Goal: Information Seeking & Learning: Understand process/instructions

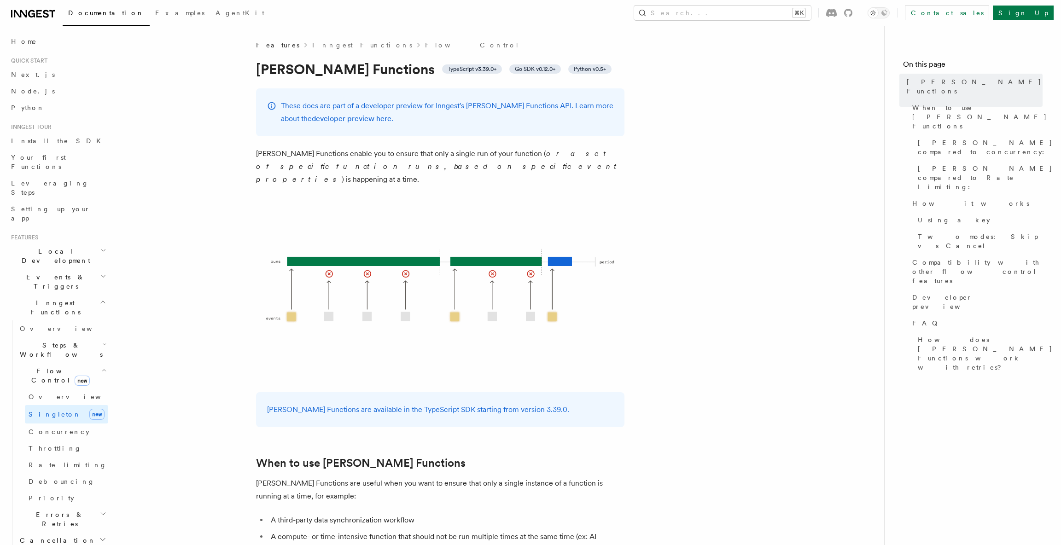
click at [41, 247] on span "Local Development" at bounding box center [53, 256] width 93 height 18
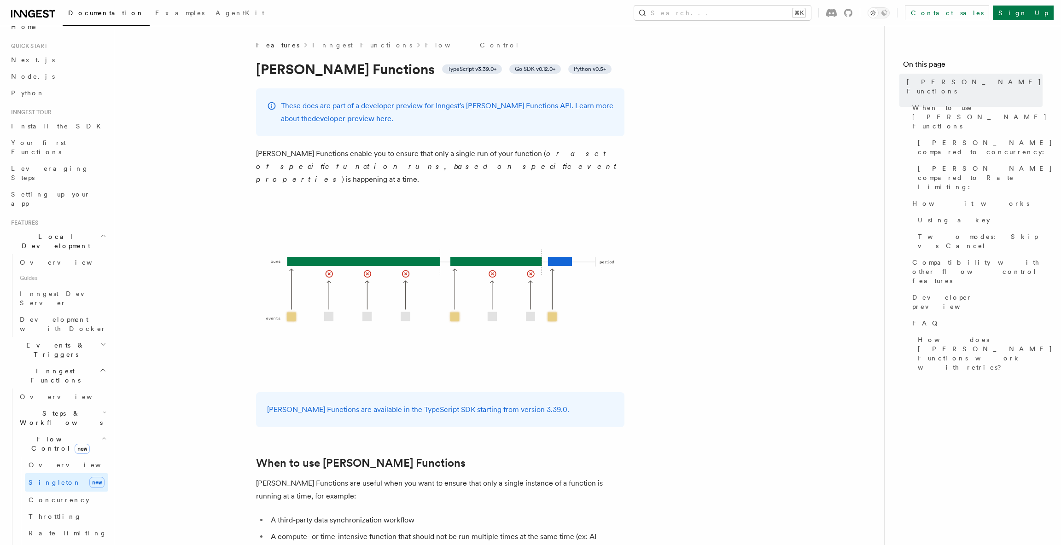
click at [50, 341] on span "Events & Triggers" at bounding box center [53, 350] width 93 height 18
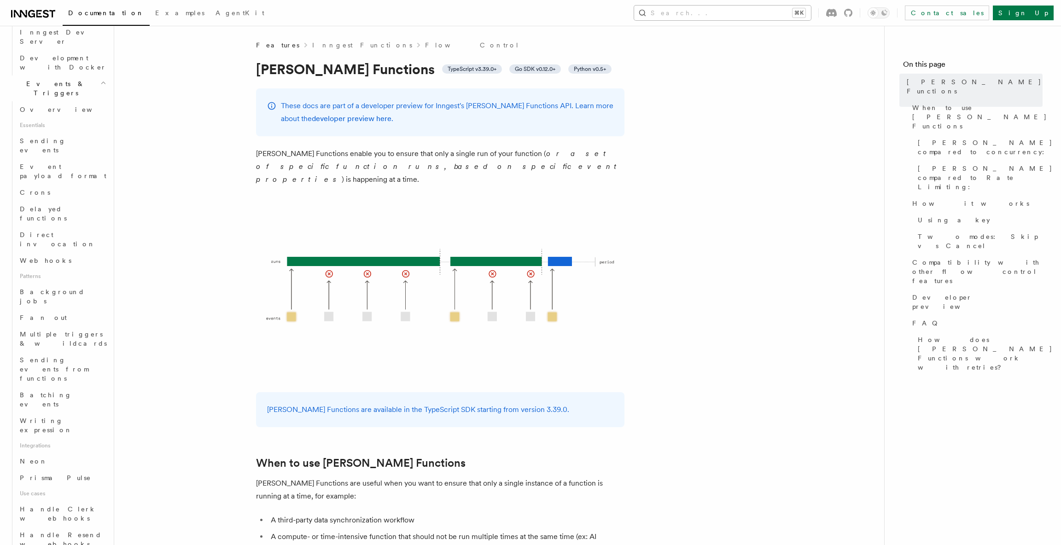
click at [761, 15] on button "Search... ⌘K" at bounding box center [722, 13] width 177 height 15
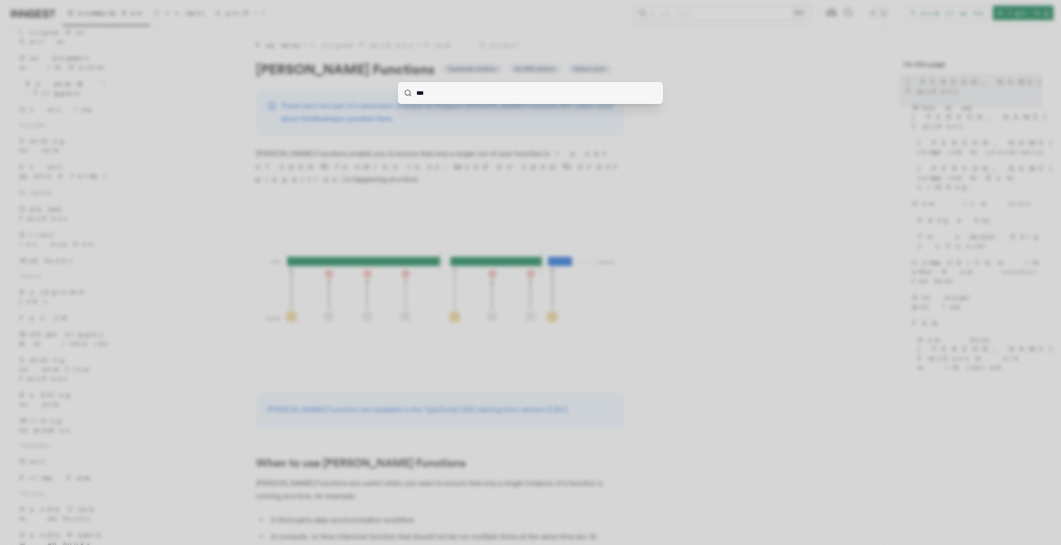
type input "****"
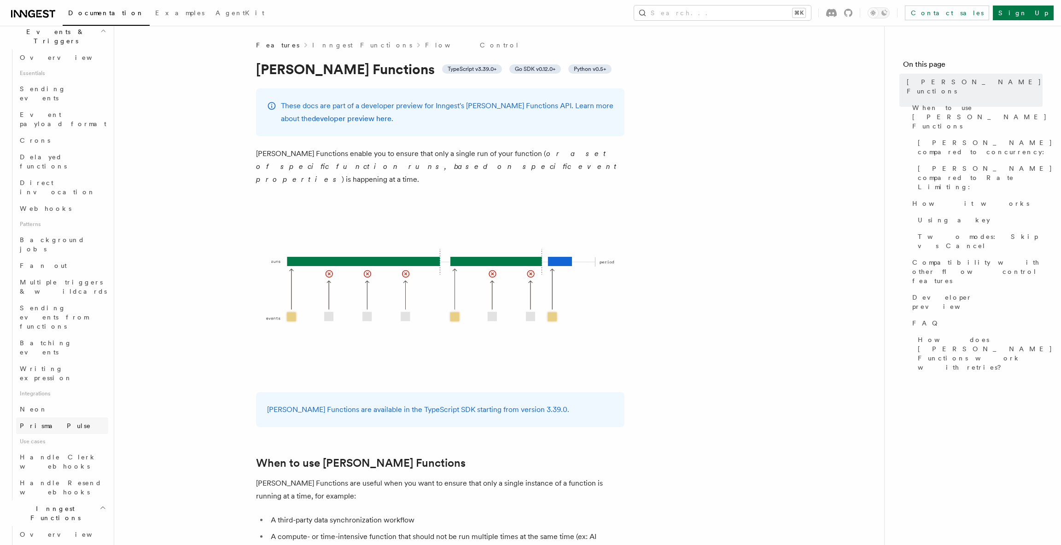
click at [60, 260] on ul "Overview Essentials Sending events Event payload format Crons Delayed functions…" at bounding box center [60, 274] width 96 height 451
click at [59, 401] on link "Neon" at bounding box center [62, 409] width 92 height 17
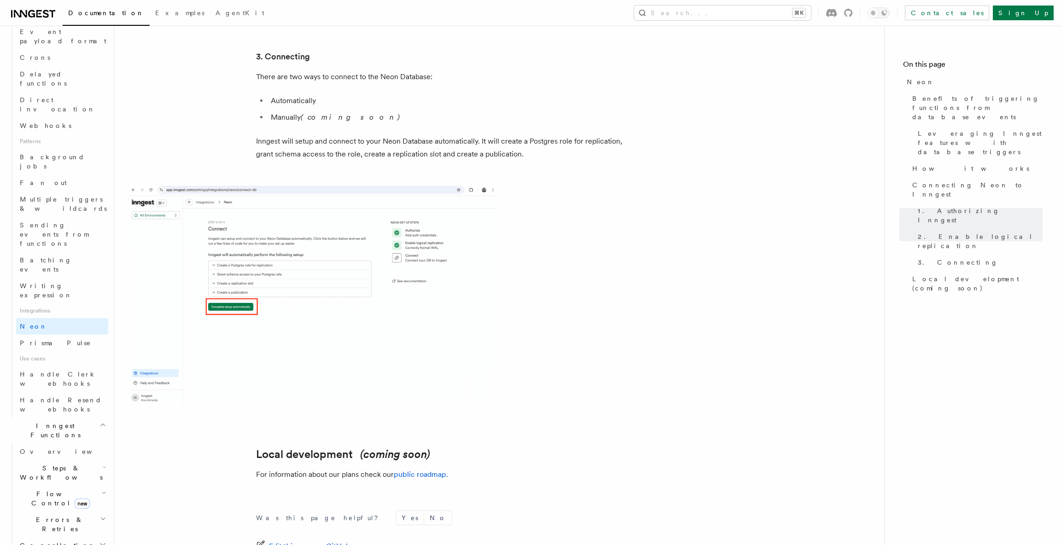
scroll to position [331, 0]
click at [70, 441] on link "Overview" at bounding box center [62, 449] width 92 height 17
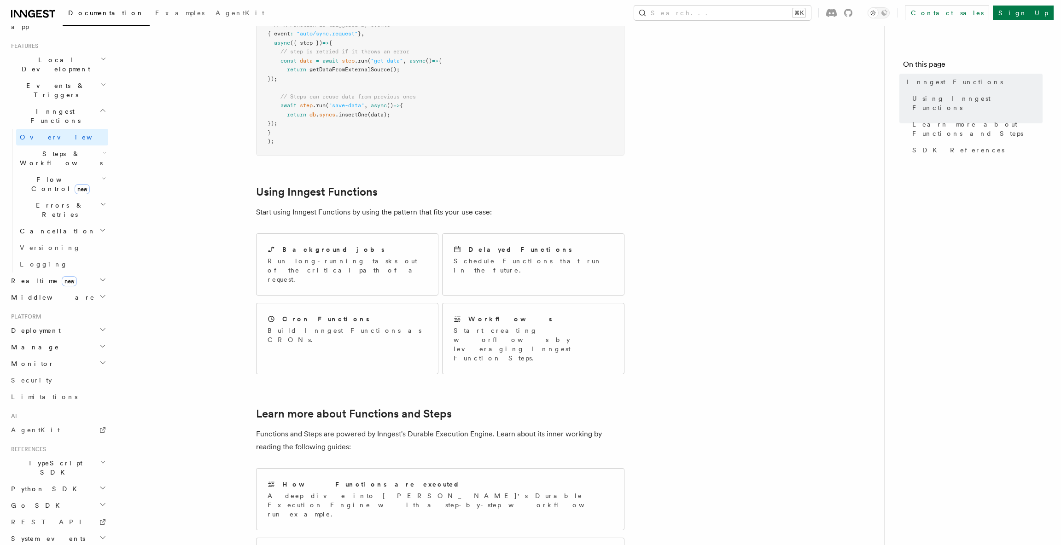
scroll to position [315, 0]
click at [63, 149] on span "Steps & Workflows" at bounding box center [59, 158] width 87 height 18
click at [58, 171] on link "Overview" at bounding box center [66, 179] width 83 height 17
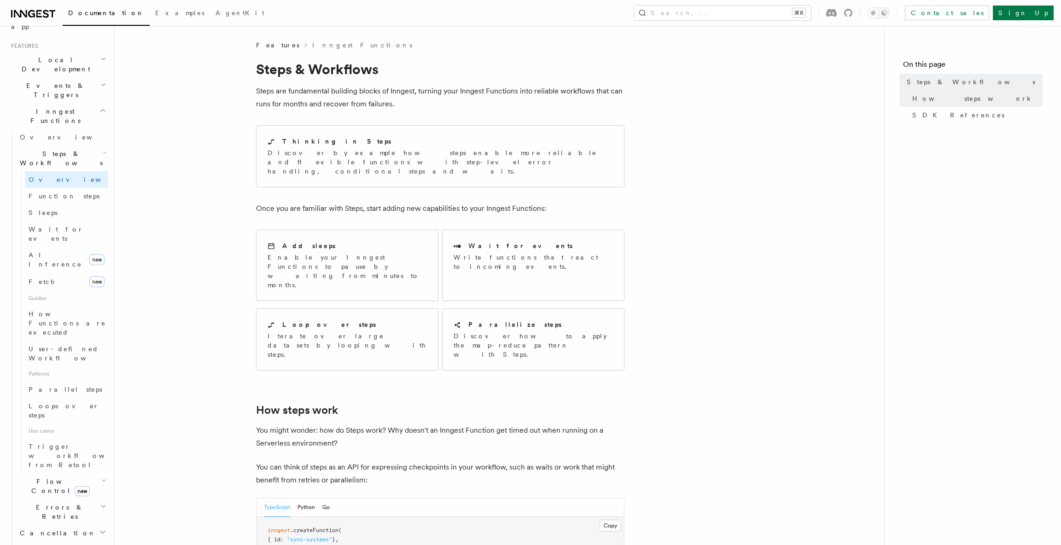
scroll to position [9, 0]
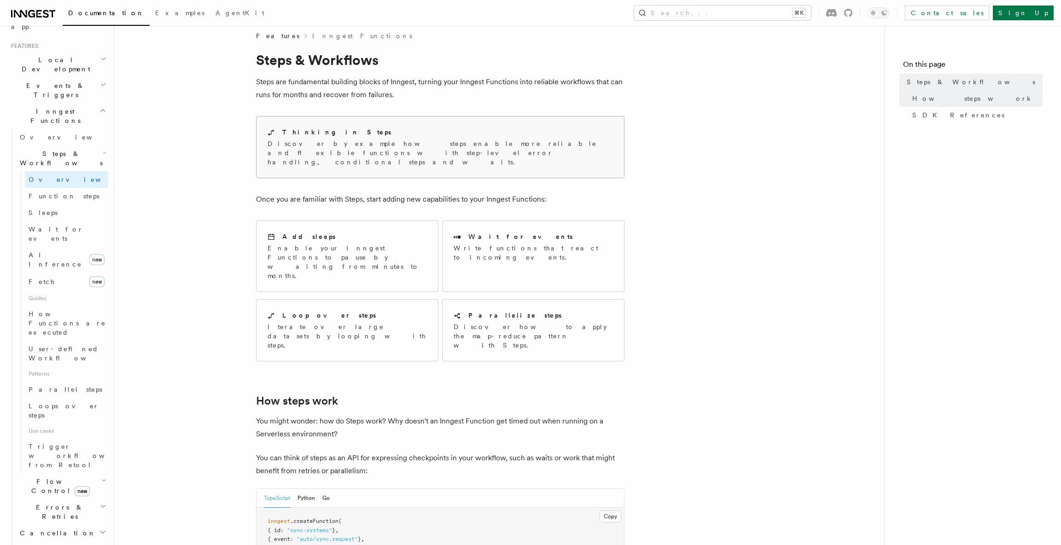
click at [349, 144] on p "Discover by example how steps enable more reliable and flexible functions with …" at bounding box center [439, 153] width 345 height 28
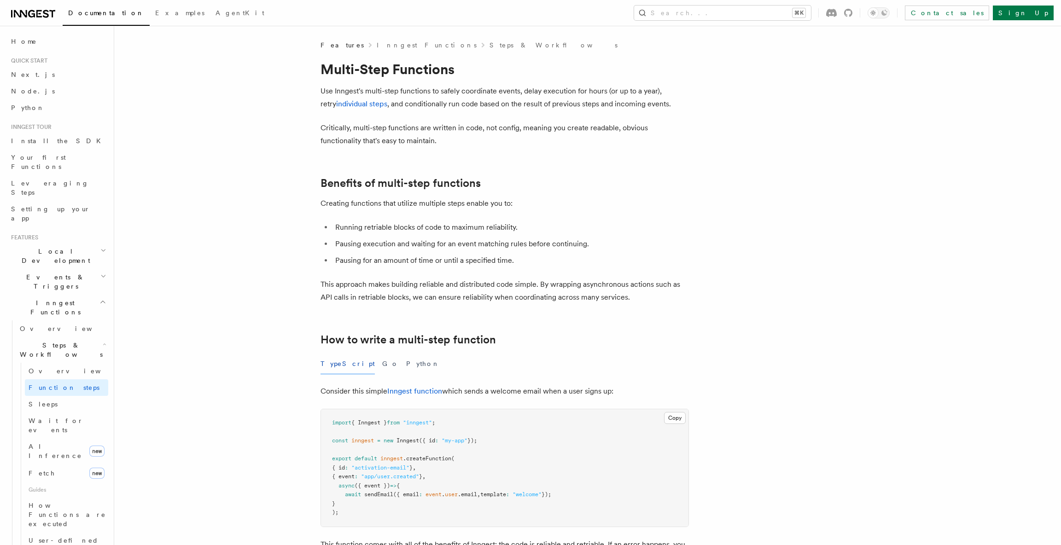
scroll to position [5, 0]
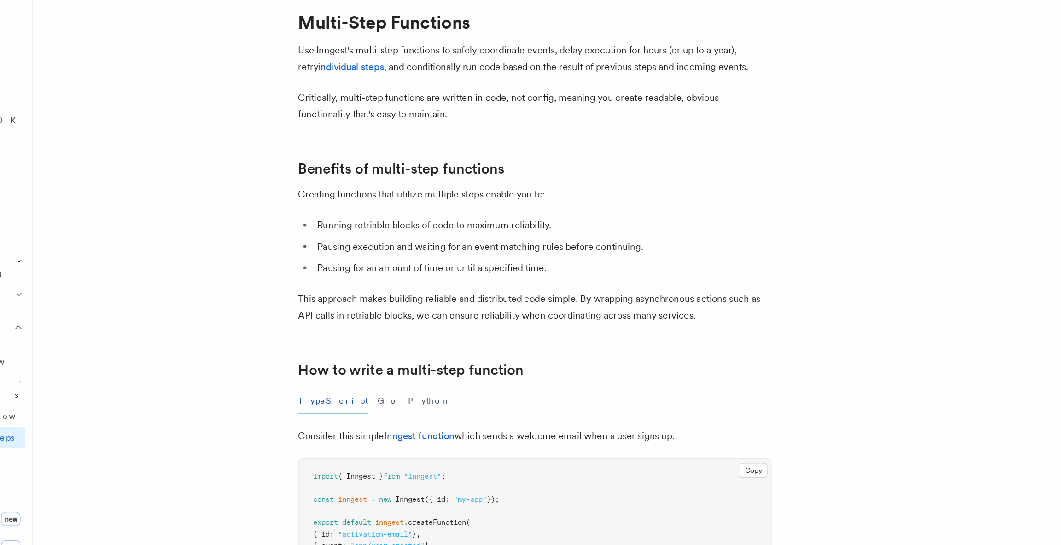
click at [400, 223] on li "Running retriable blocks of code to maximum reliability." at bounding box center [510, 222] width 356 height 13
click at [394, 228] on div at bounding box center [394, 228] width 0 height 0
click at [576, 195] on p "Creating functions that utilize multiple steps enable you to:" at bounding box center [504, 198] width 368 height 13
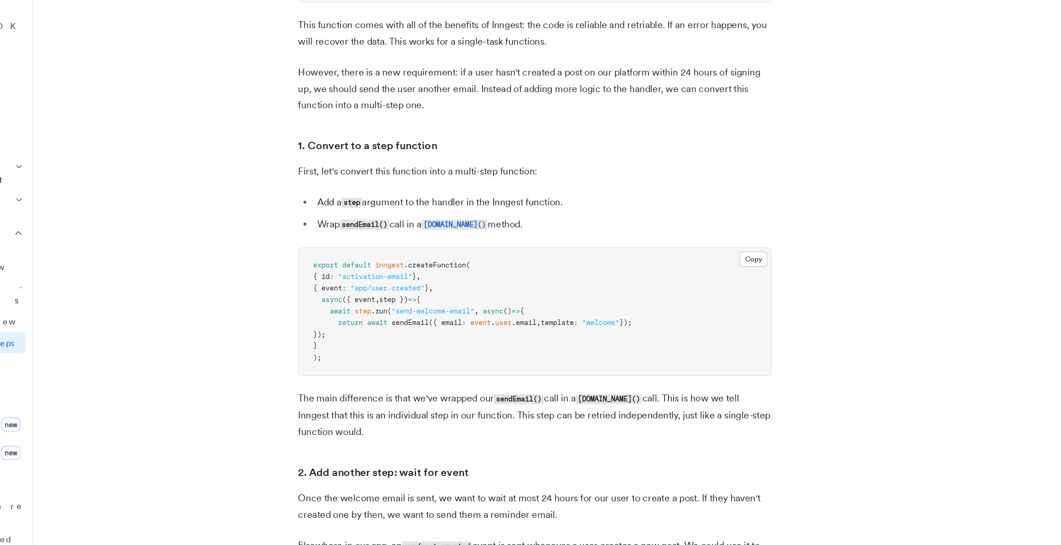
scroll to position [406, 0]
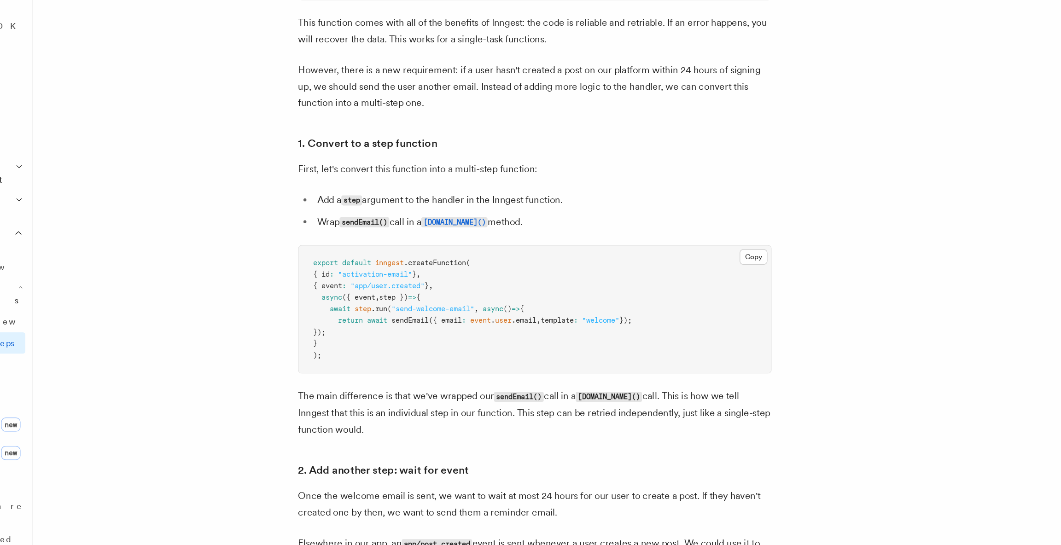
drag, startPoint x: 344, startPoint y: 362, endPoint x: 363, endPoint y: 379, distance: 25.4
click at [363, 379] on pre "export default inngest .createFunction ( { id : "activation-email" } , { event …" at bounding box center [504, 361] width 367 height 99
click at [382, 375] on pre "export default inngest .createFunction ( { id : "activation-email" } , { event …" at bounding box center [504, 361] width 367 height 99
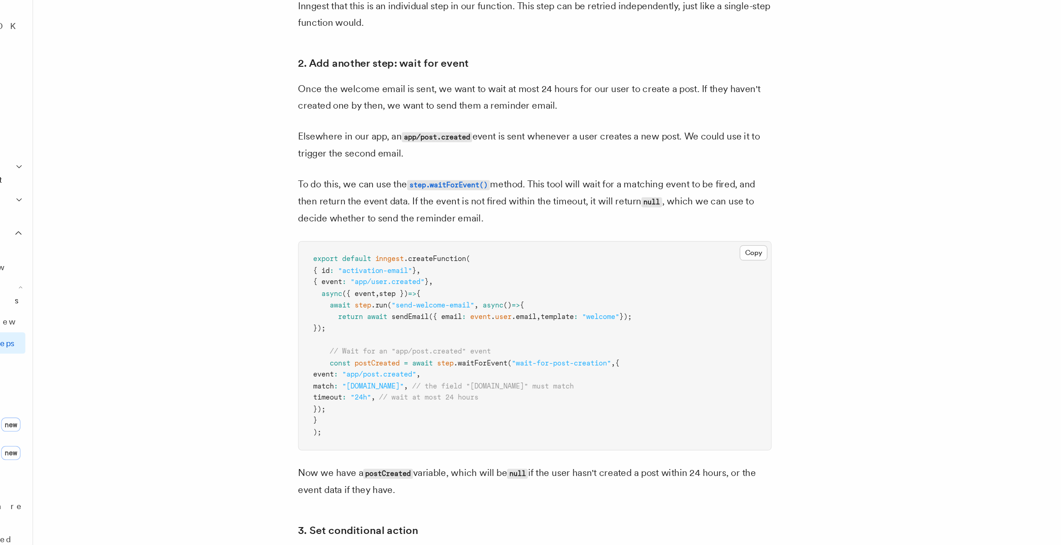
scroll to position [725, 0]
click at [391, 366] on span at bounding box center [391, 365] width 3 height 6
drag, startPoint x: 355, startPoint y: 377, endPoint x: 342, endPoint y: 361, distance: 20.6
click at [342, 361] on pre "export default inngest .createFunction ( { id : "activation-email" } , { event …" at bounding box center [504, 388] width 367 height 162
click at [389, 372] on pre "export default inngest .createFunction ( { id : "activation-email" } , { event …" at bounding box center [504, 388] width 367 height 162
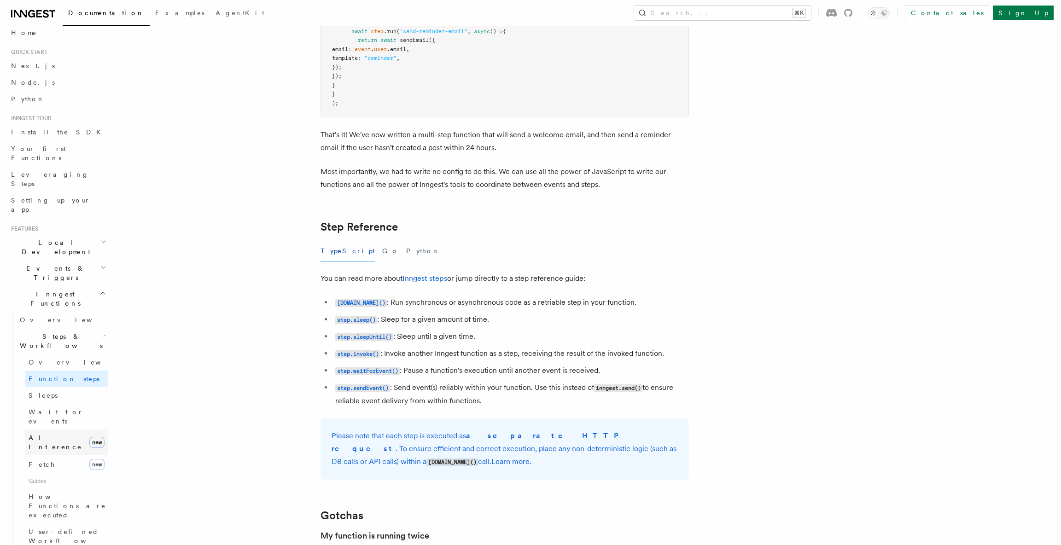
scroll to position [10, 0]
click at [63, 433] on span "AI Inference" at bounding box center [55, 441] width 53 height 17
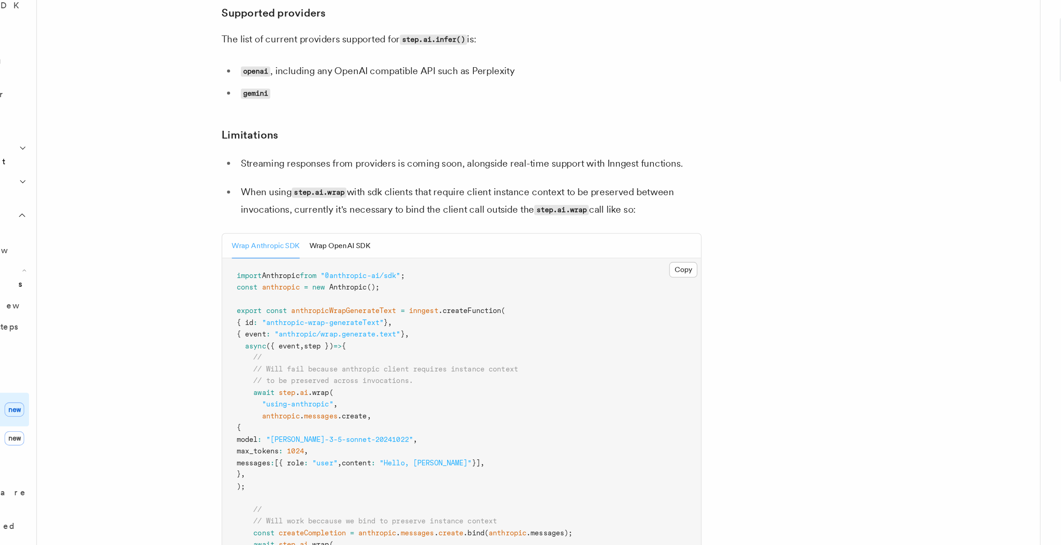
scroll to position [1128, 0]
click at [356, 304] on button "Wrap OpenAI SDK" at bounding box center [346, 313] width 47 height 19
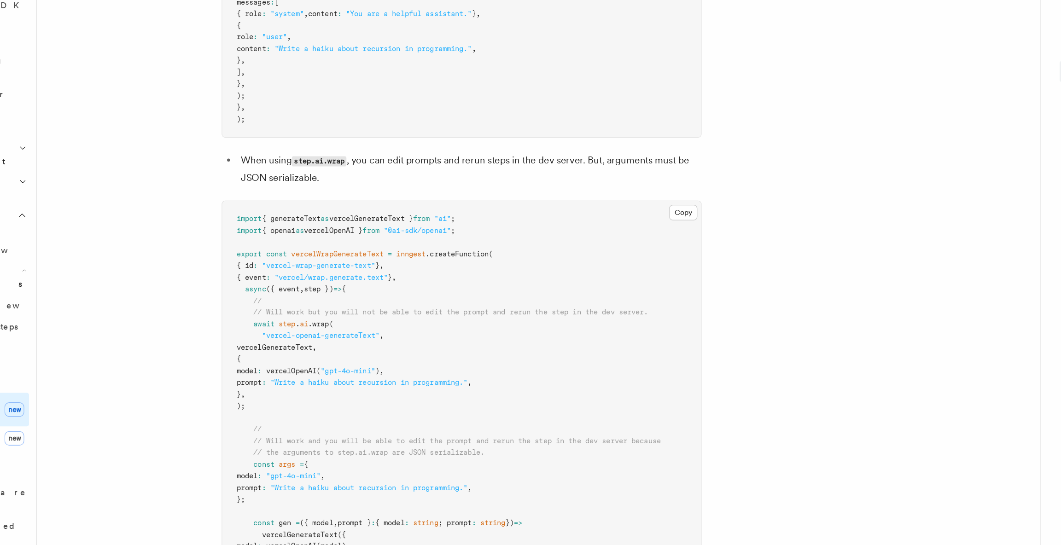
scroll to position [1659, 0]
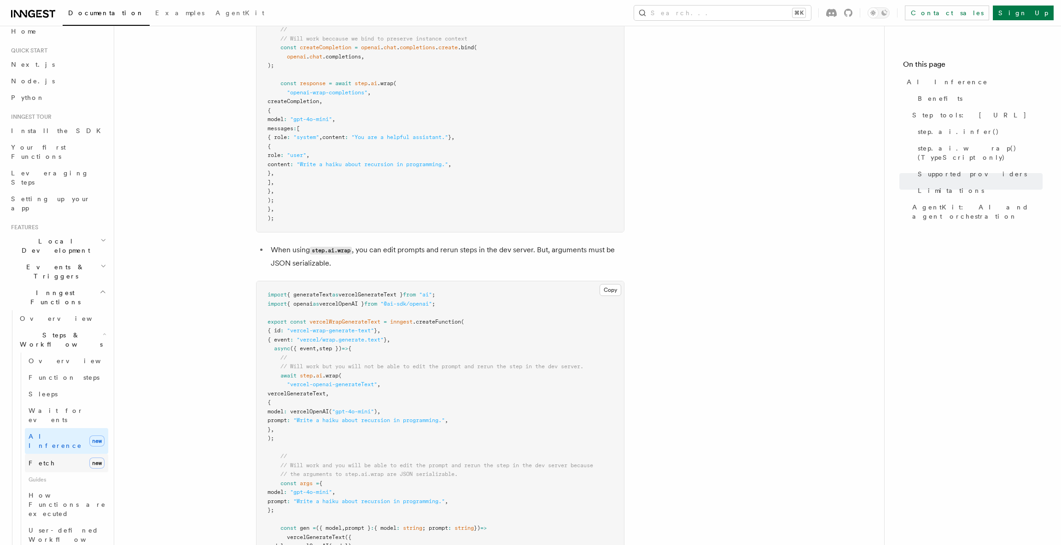
click at [79, 454] on link "Fetch new" at bounding box center [66, 463] width 83 height 18
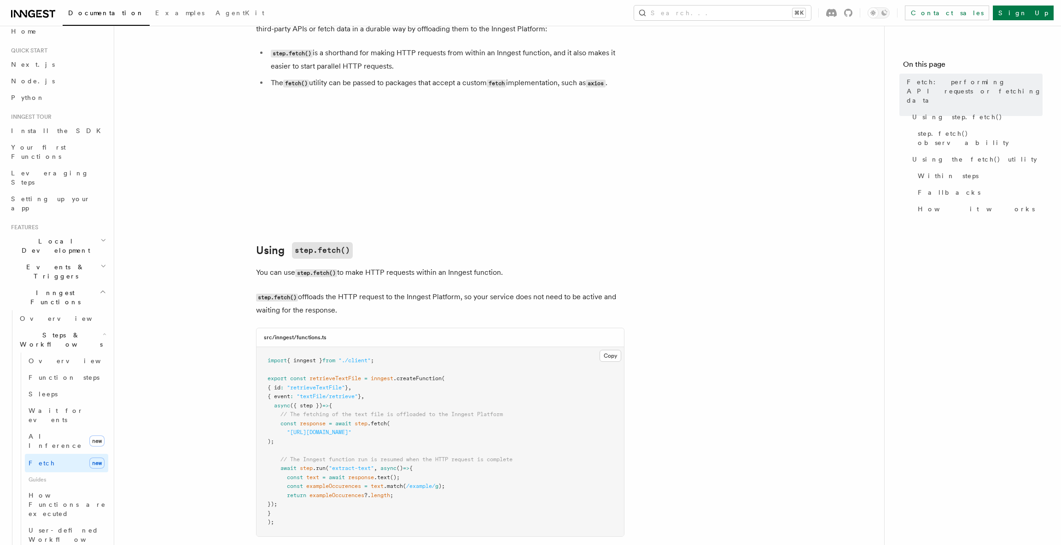
scroll to position [208, 0]
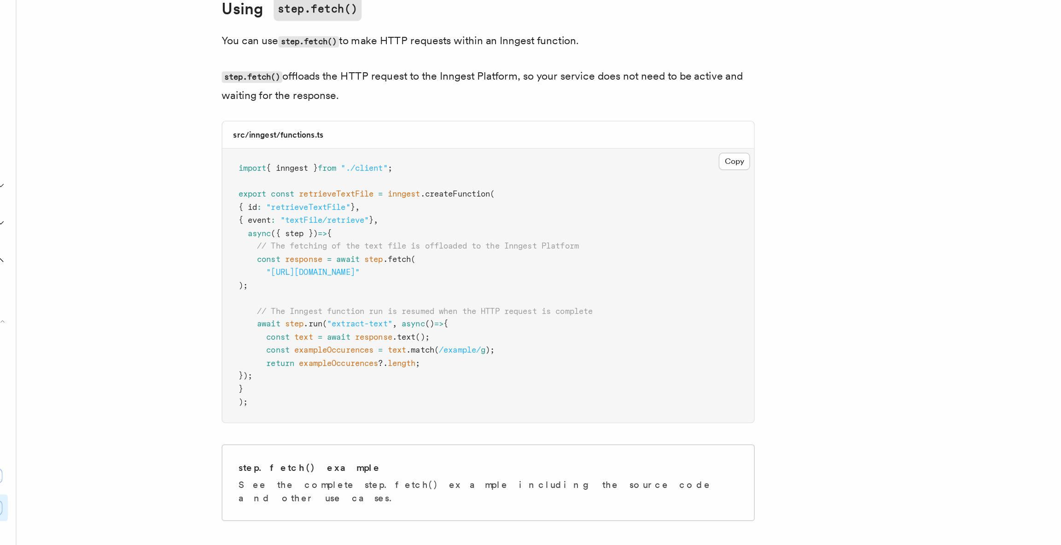
click at [544, 352] on pre "import { inngest } from "./client" ; export const retrieveTextFile = inngest .c…" at bounding box center [439, 309] width 367 height 189
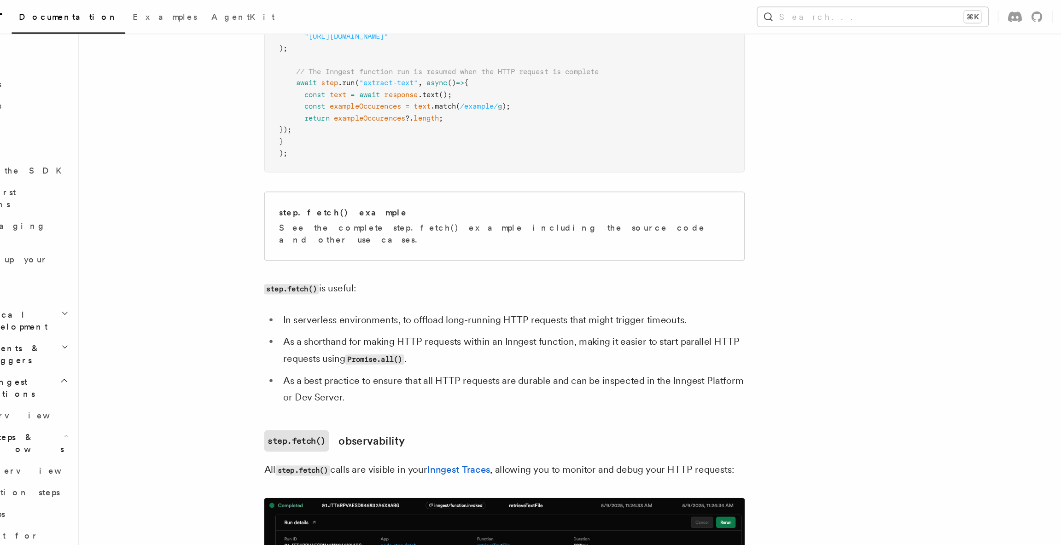
scroll to position [384, 0]
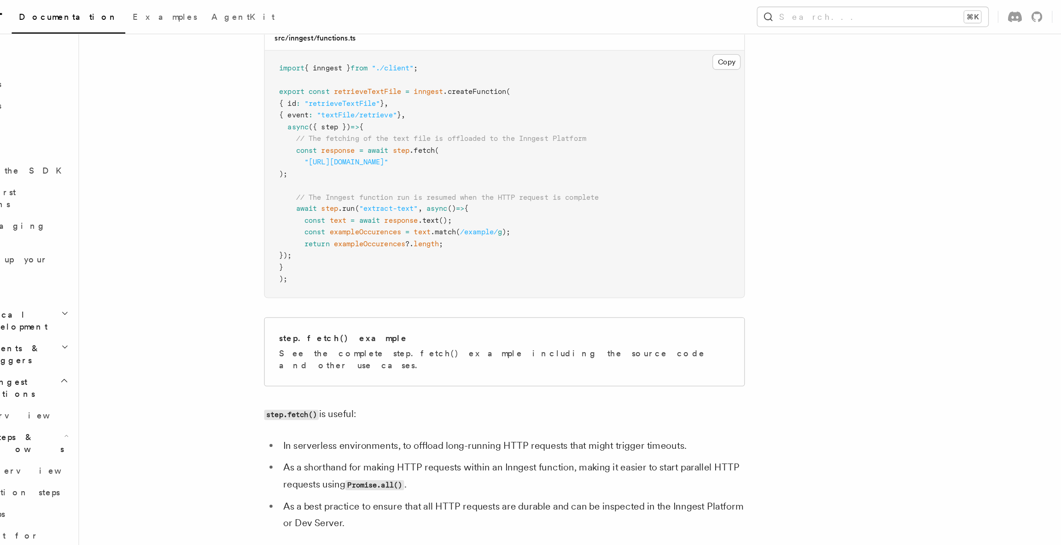
drag, startPoint x: 307, startPoint y: 134, endPoint x: 281, endPoint y: 110, distance: 35.5
click at [281, 110] on pre "import { inngest } from "./client" ; export const retrieveTextFile = inngest .c…" at bounding box center [439, 133] width 367 height 189
click at [331, 139] on pre "import { inngest } from "./client" ; export const retrieveTextFile = inngest .c…" at bounding box center [439, 133] width 367 height 189
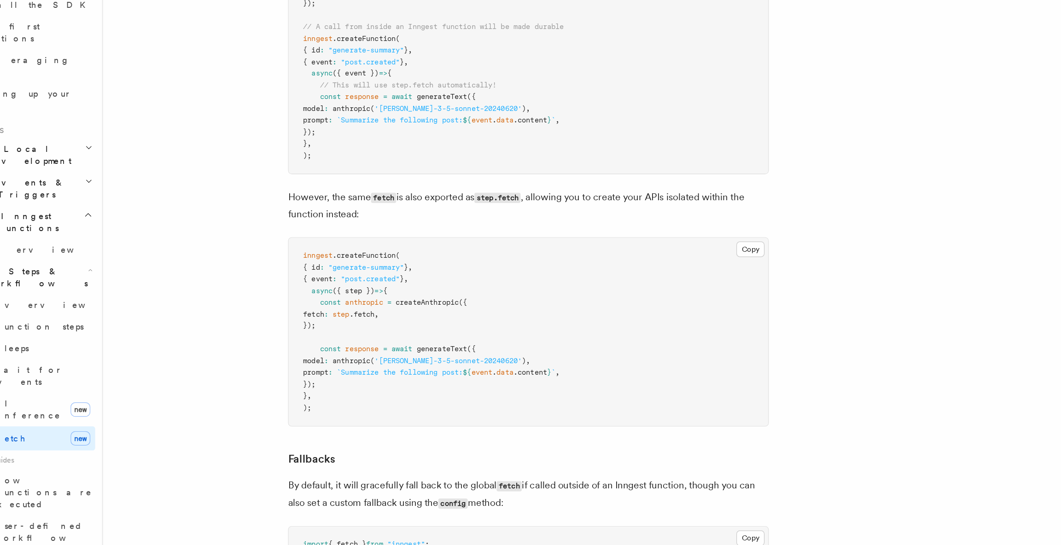
scroll to position [1608, 0]
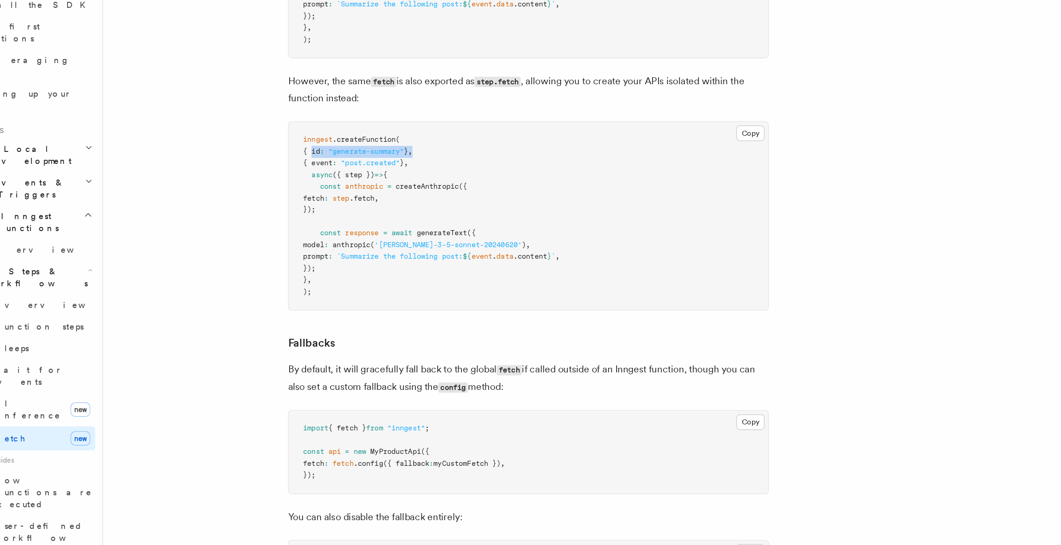
drag, startPoint x: 291, startPoint y: 235, endPoint x: 375, endPoint y: 236, distance: 83.8
click at [375, 236] on pre "inngest .createFunction ( { id : "generate-summary" } , { event : "post.created…" at bounding box center [439, 293] width 367 height 144
click at [339, 324] on pre "inngest .createFunction ( { id : "generate-summary" } , { event : "post.created…" at bounding box center [439, 293] width 367 height 144
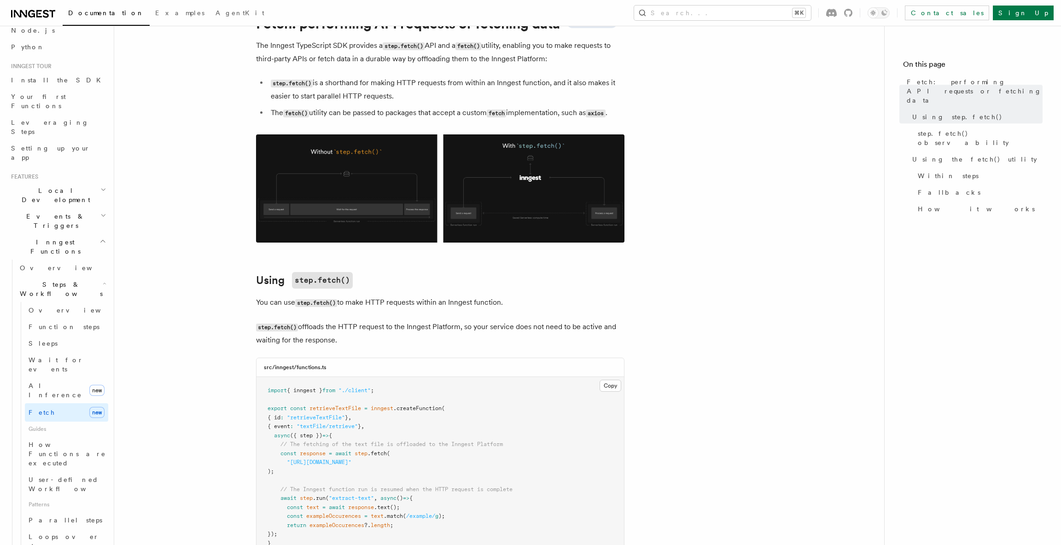
scroll to position [0, 0]
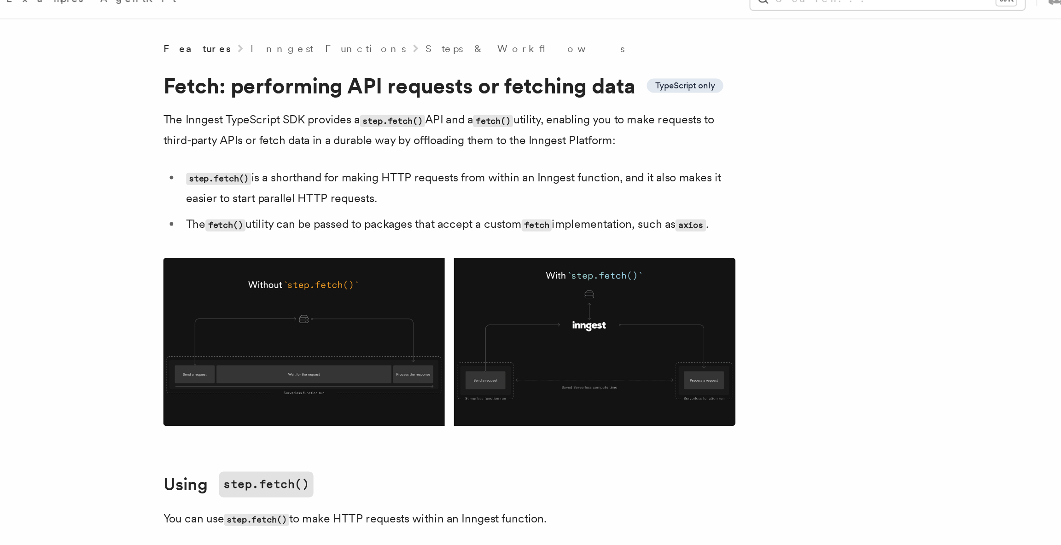
click at [494, 99] on p "The Inngest TypeScript SDK provides a step.fetch() API and a fetch() utility, e…" at bounding box center [440, 98] width 368 height 26
click at [488, 87] on div at bounding box center [488, 87] width 0 height 0
click at [540, 91] on p "The Inngest TypeScript SDK provides a step.fetch() API and a fetch() utility, e…" at bounding box center [440, 98] width 368 height 26
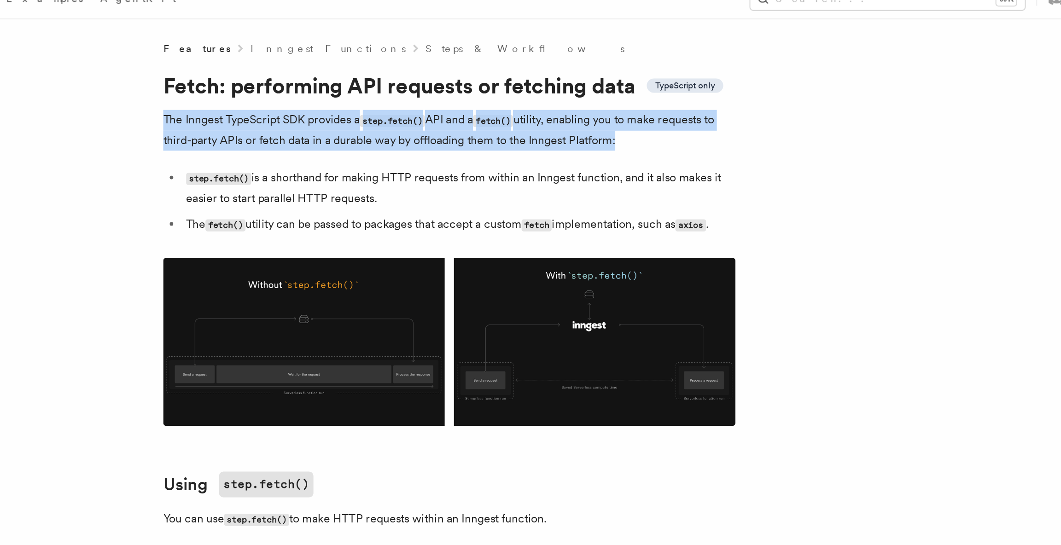
click at [540, 91] on p "The Inngest TypeScript SDK provides a step.fetch() API and a fetch() utility, e…" at bounding box center [440, 98] width 368 height 26
click at [534, 74] on div at bounding box center [534, 74] width 0 height 0
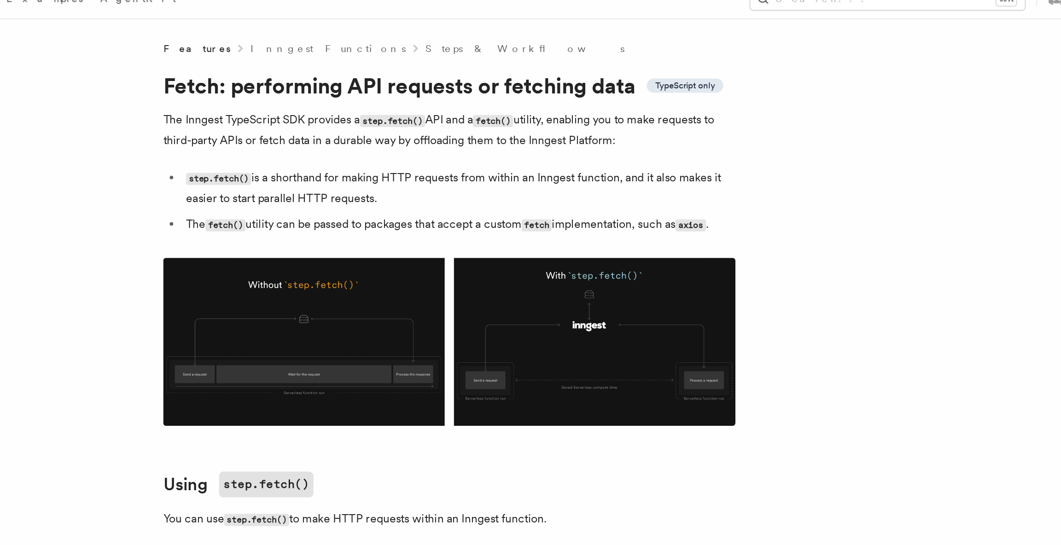
click at [267, 139] on ul "step.fetch() is a shorthand for making HTTP requests from within an Inngest fun…" at bounding box center [440, 143] width 368 height 43
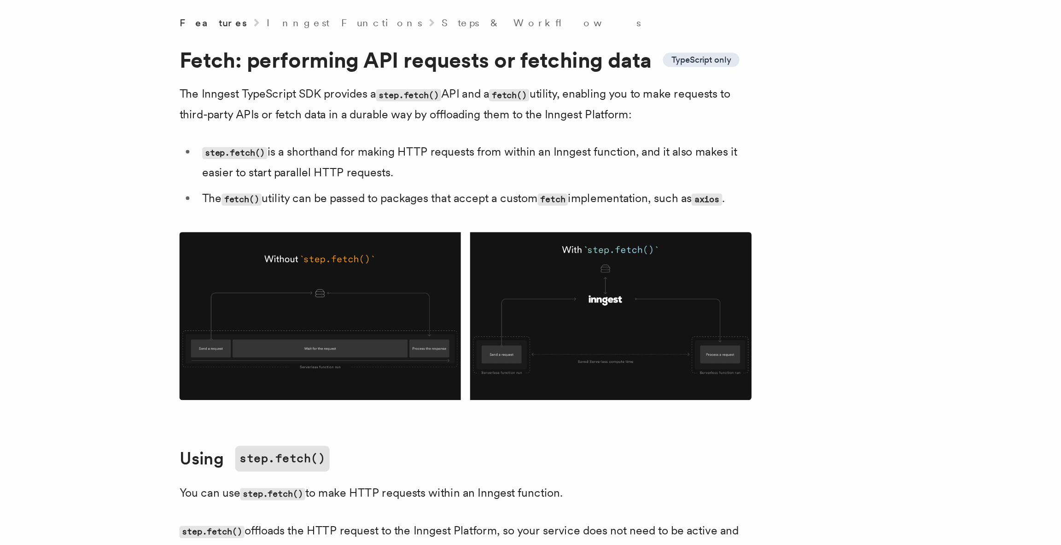
click at [471, 130] on li "step.fetch() is a shorthand for making HTTP requests from within an Inngest fun…" at bounding box center [446, 135] width 356 height 26
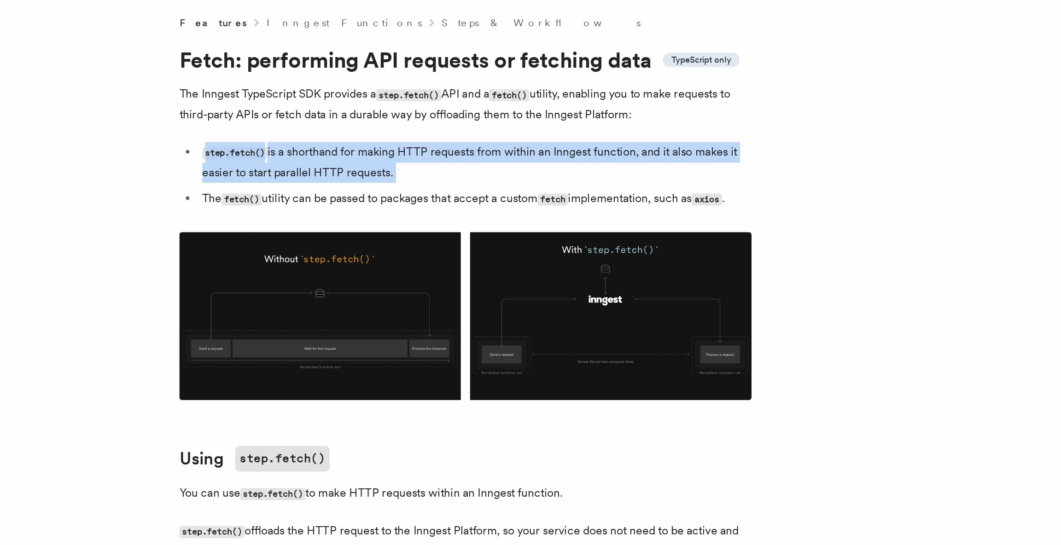
click at [471, 130] on li "step.fetch() is a shorthand for making HTTP requests from within an Inngest fun…" at bounding box center [446, 135] width 356 height 26
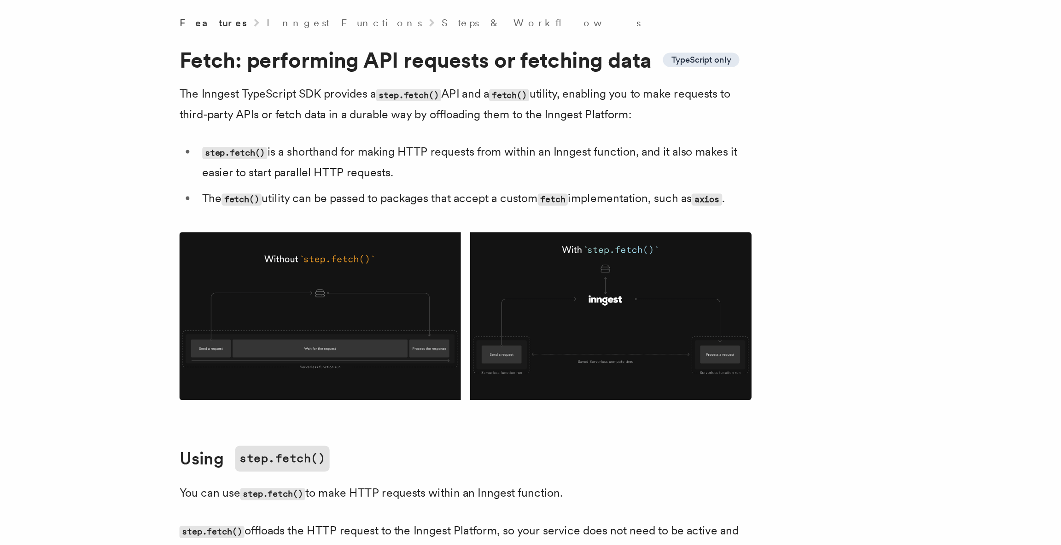
click at [463, 153] on li "The fetch() utility can be passed to packages that accept a custom fetch implem…" at bounding box center [446, 158] width 356 height 13
click at [465, 159] on li "The fetch() utility can be passed to packages that accept a custom fetch implem…" at bounding box center [446, 158] width 356 height 13
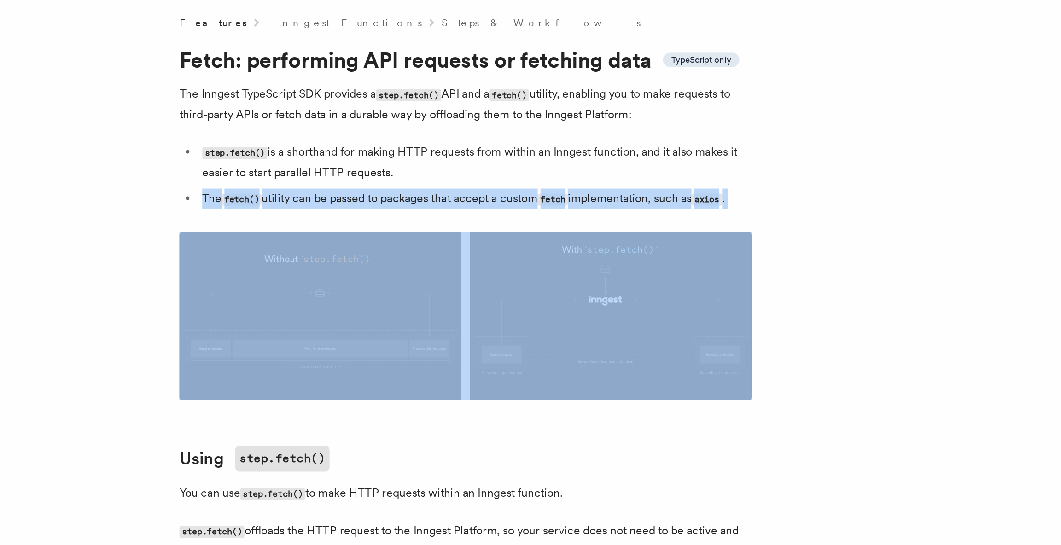
click at [465, 159] on li "The fetch() utility can be passed to packages that accept a custom fetch implem…" at bounding box center [446, 158] width 356 height 13
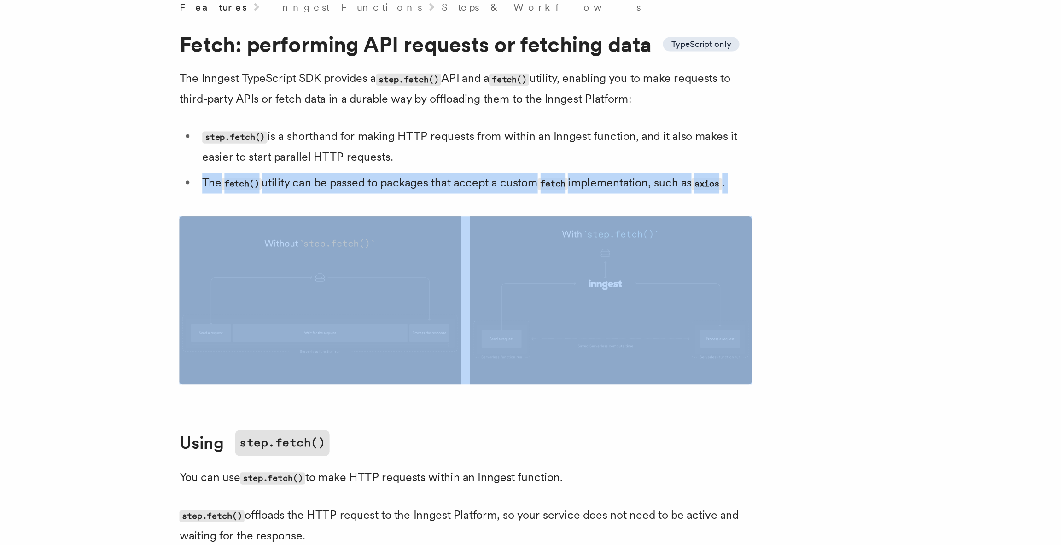
click at [440, 183] on img at bounding box center [440, 234] width 368 height 108
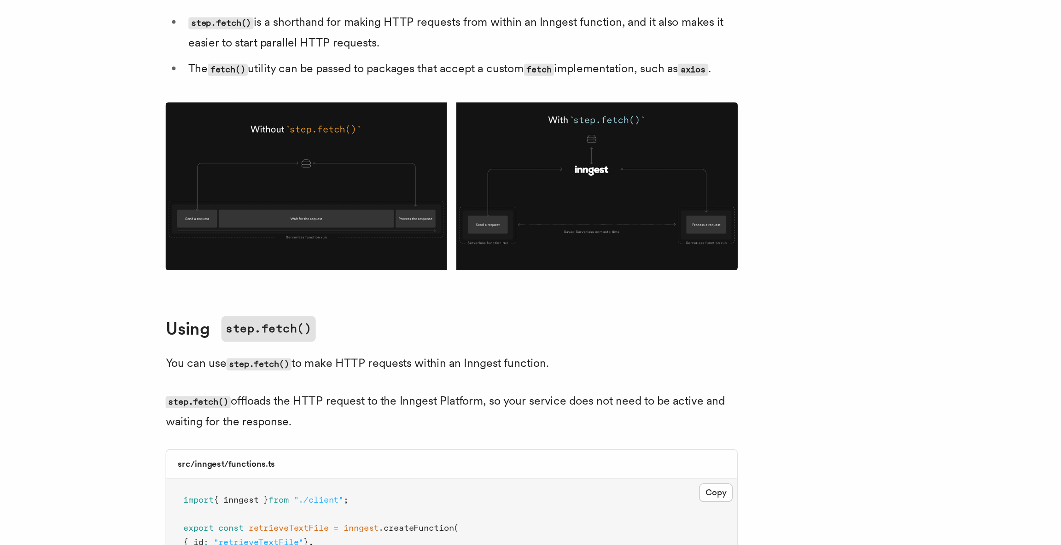
click at [389, 263] on img at bounding box center [440, 234] width 368 height 108
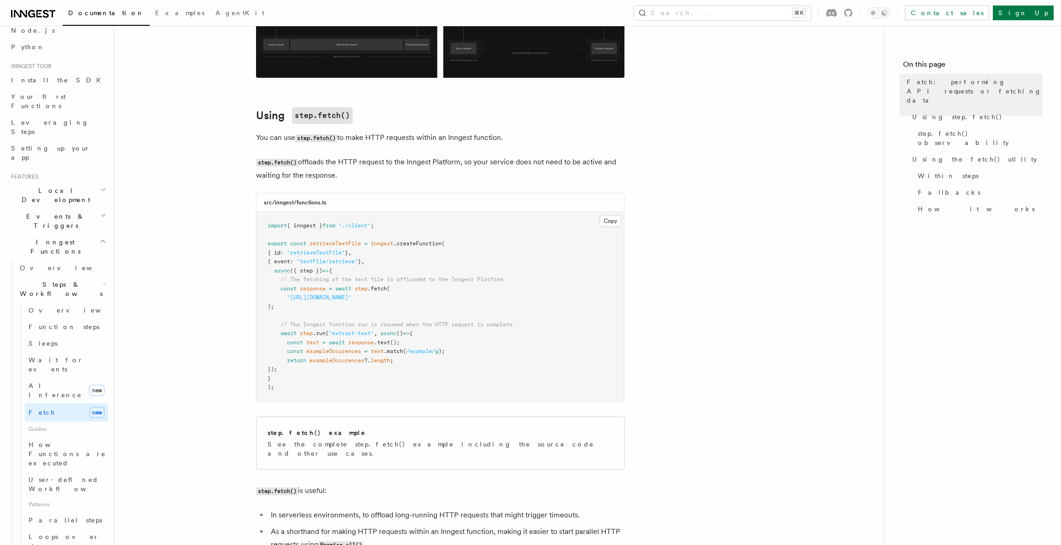
scroll to position [308, 0]
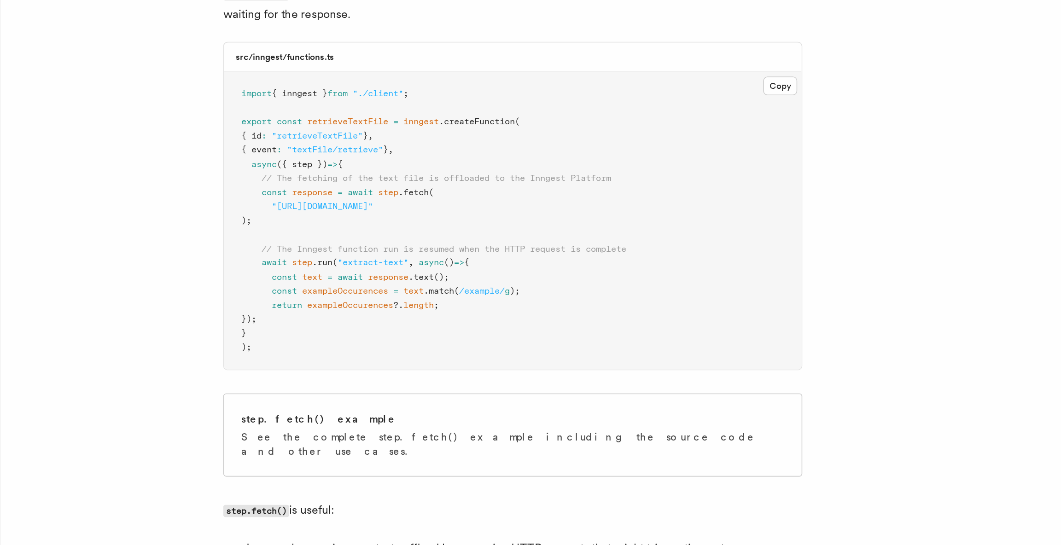
drag, startPoint x: 505, startPoint y: 201, endPoint x: 290, endPoint y: 200, distance: 215.0
click at [290, 200] on span ""https://example-files.online-convert.com/document/txt/example.txt"" at bounding box center [319, 199] width 64 height 6
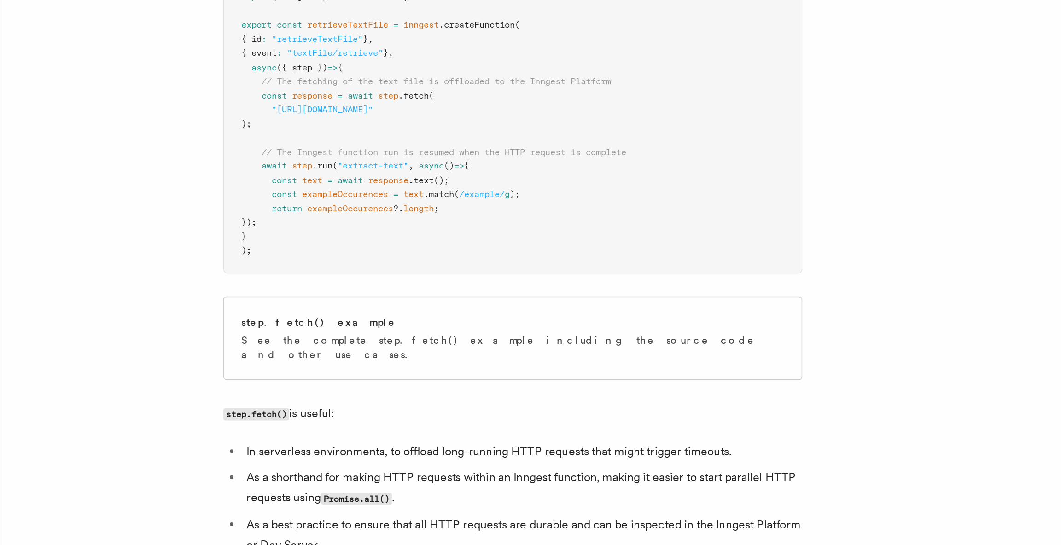
click at [382, 279] on pre "import { inngest } from "./client" ; export const retrieveTextFile = inngest .c…" at bounding box center [439, 208] width 367 height 189
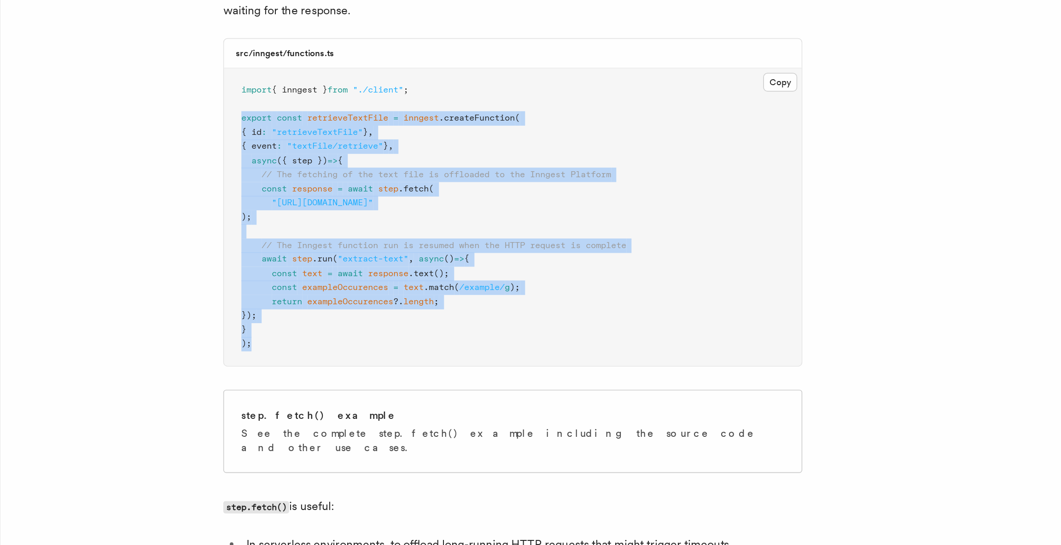
drag, startPoint x: 273, startPoint y: 160, endPoint x: 293, endPoint y: 289, distance: 130.5
click at [293, 290] on pre "import { inngest } from "./client" ; export const retrieveTextFile = inngest .c…" at bounding box center [439, 208] width 367 height 189
copy code "export const retrieveTextFile = inngest .createFunction ( { id : "retrieveTextF…"
click at [356, 230] on span "// The Inngest function run is resumed when the HTTP request is complete" at bounding box center [396, 226] width 232 height 6
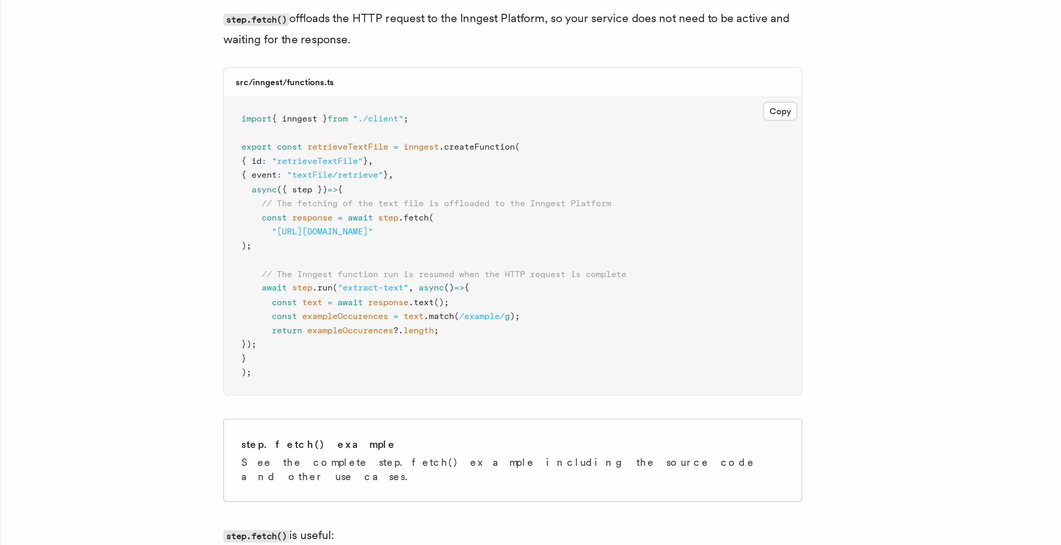
click at [347, 148] on span "retrieveTextFile" at bounding box center [335, 145] width 52 height 6
copy span "retrieveTextFile"
click at [608, 123] on button "Copy Copied" at bounding box center [610, 123] width 22 height 12
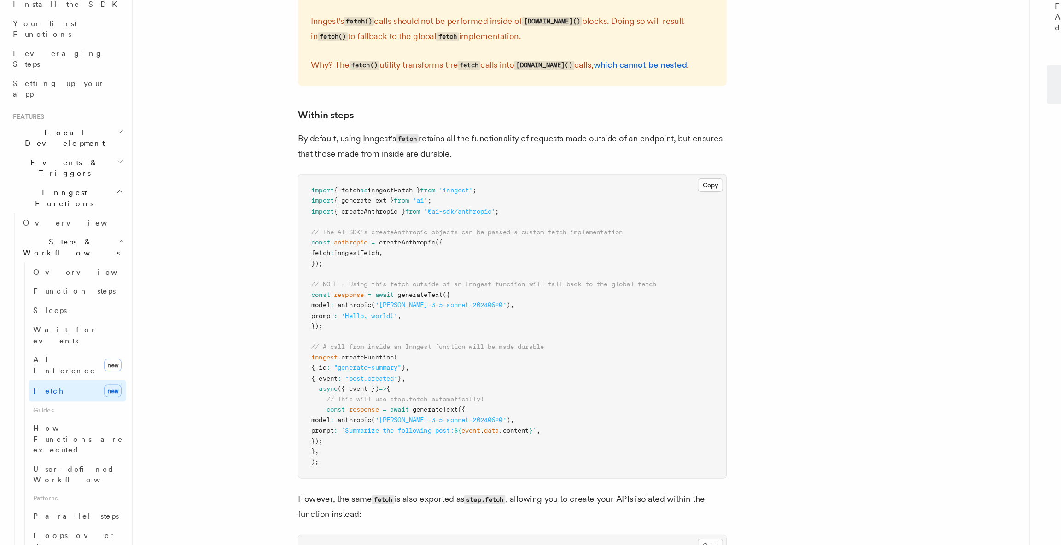
scroll to position [1293, 0]
